Goal: Find specific page/section: Find specific page/section

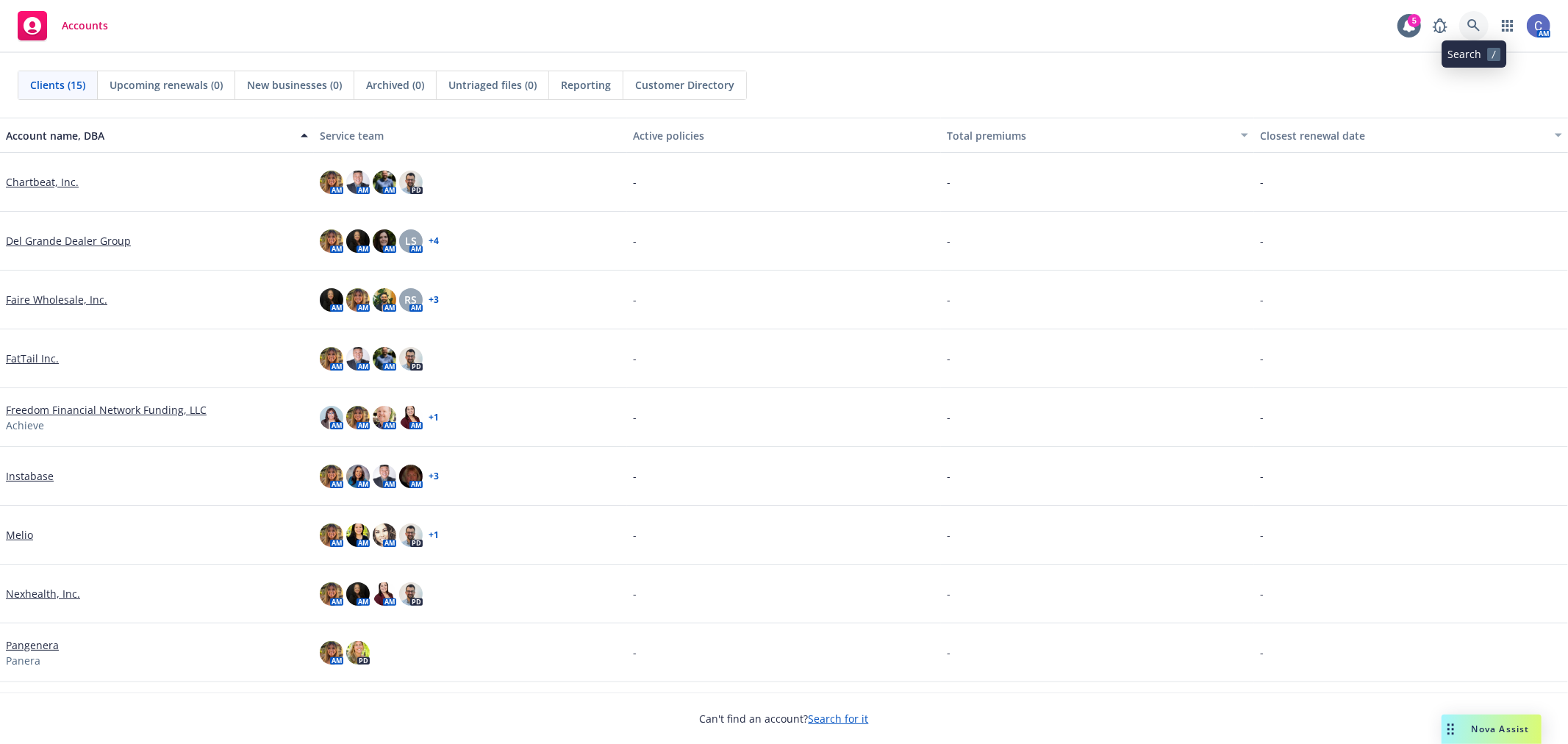
click at [1471, 13] on link at bounding box center [1473, 25] width 29 height 29
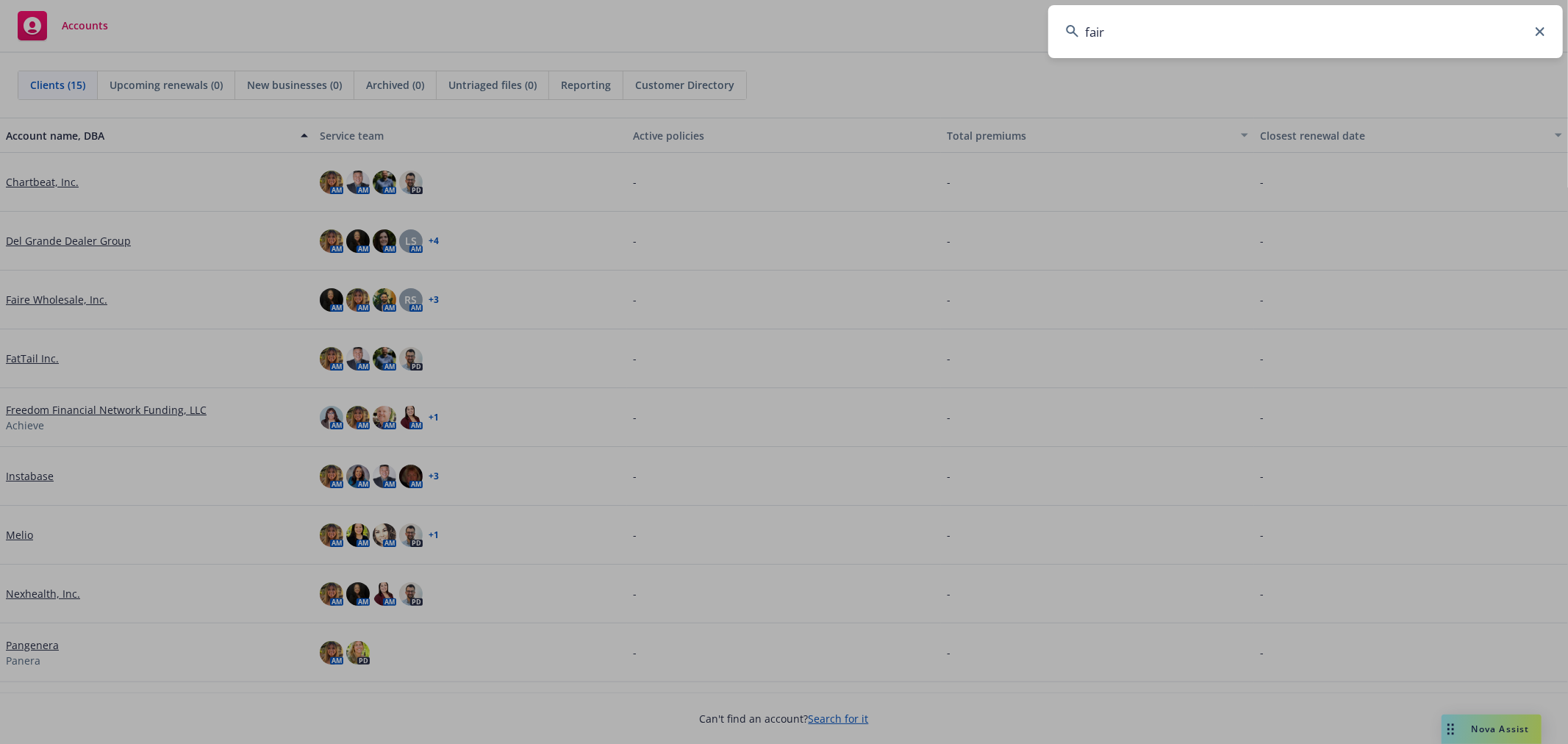
type input "faire"
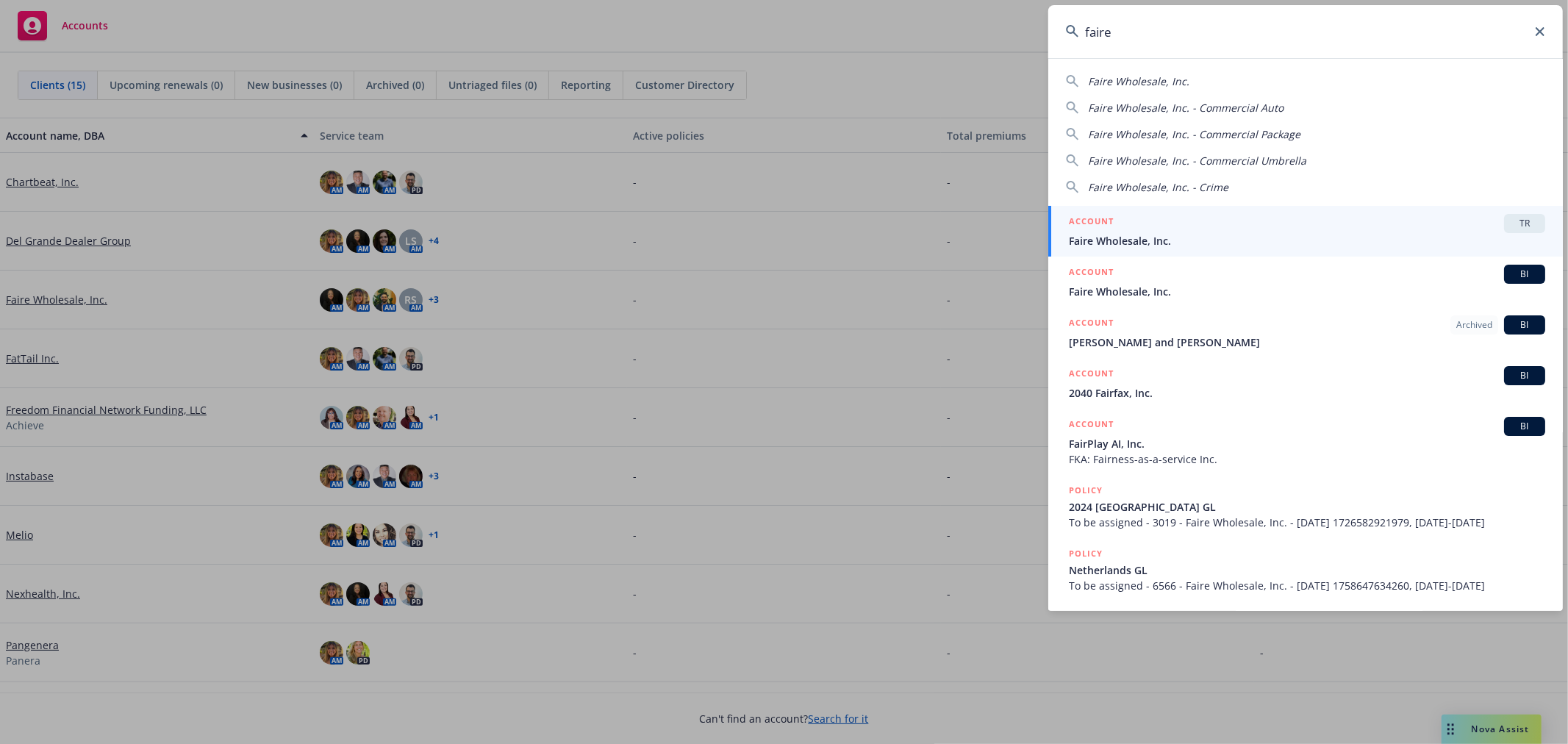
click at [1302, 231] on div "ACCOUNT TR" at bounding box center [1307, 223] width 477 height 19
